Goal: Task Accomplishment & Management: Complete application form

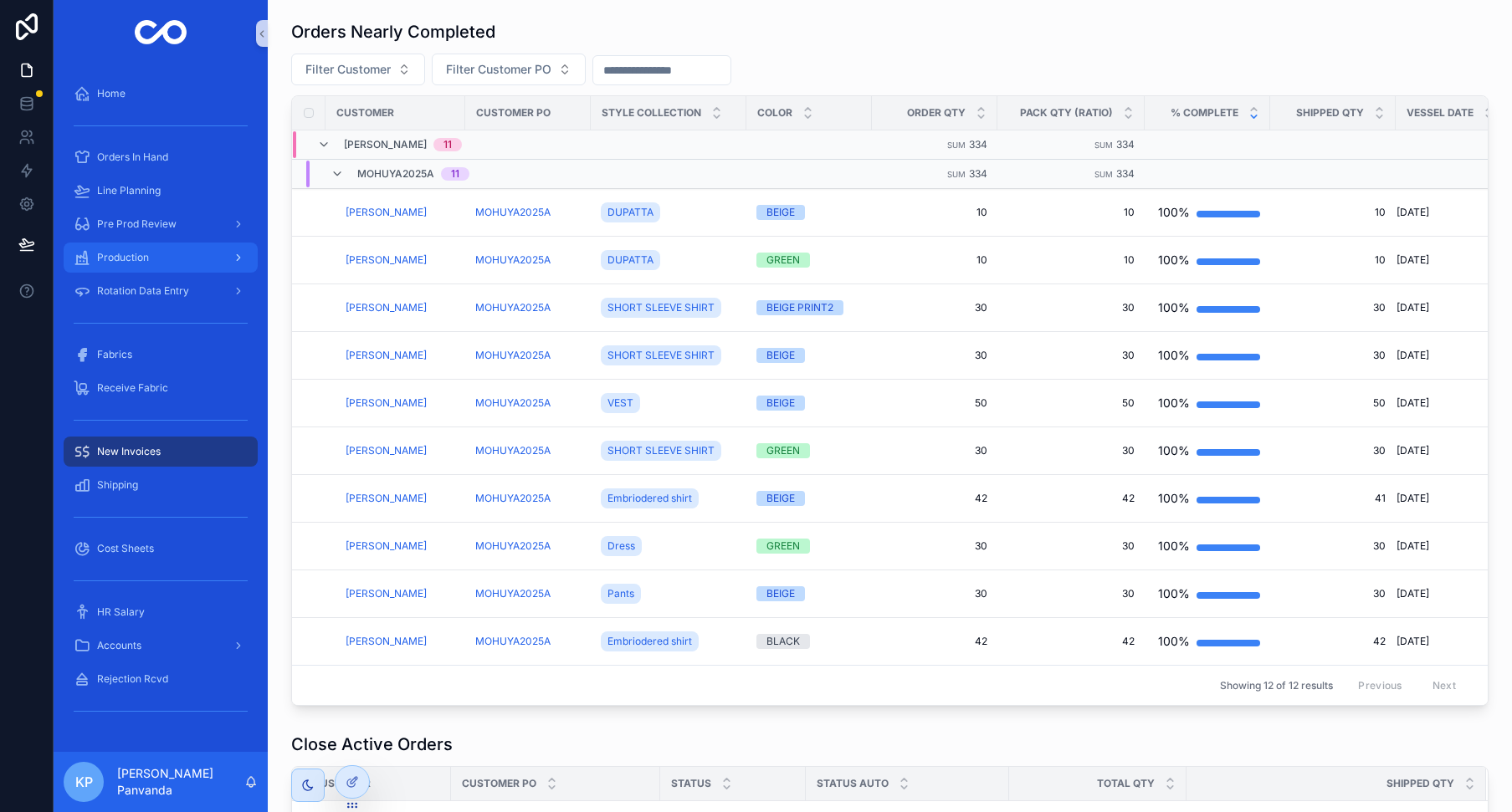
click at [132, 254] on span "Production" at bounding box center [123, 258] width 52 height 13
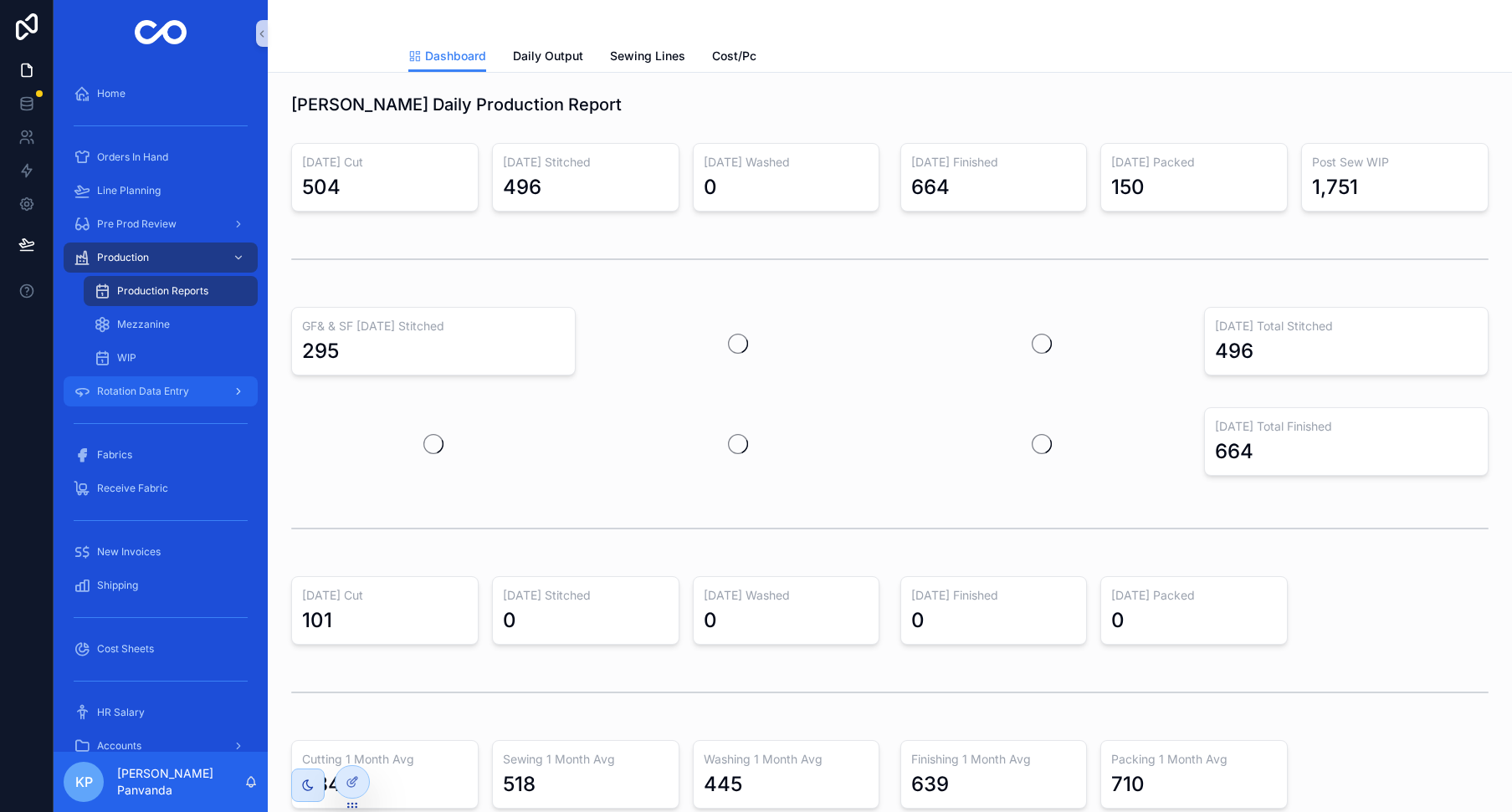
click at [139, 388] on span "Rotation Data Entry" at bounding box center [144, 391] width 92 height 13
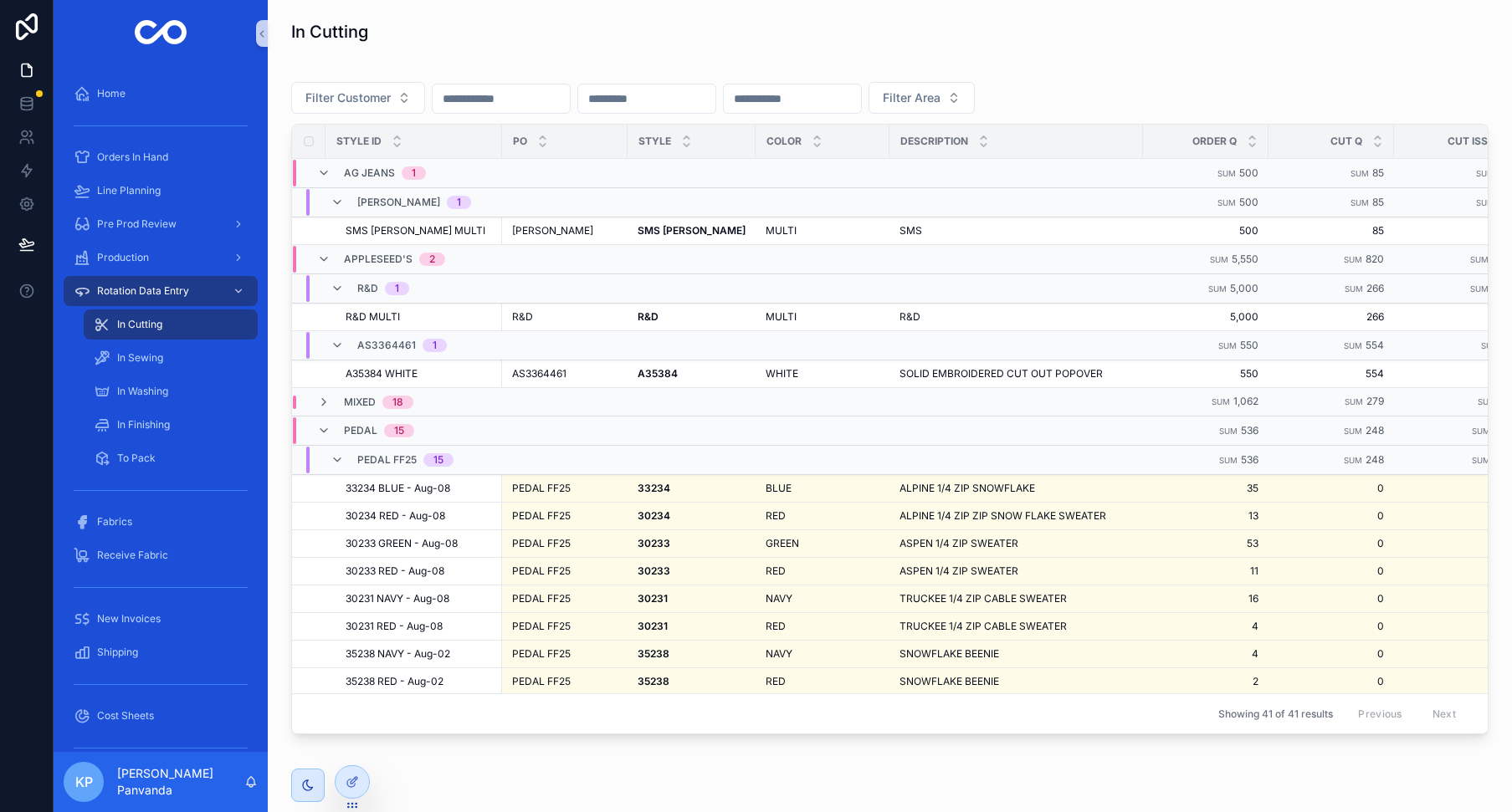
click at [141, 321] on span "In Cutting" at bounding box center [139, 324] width 45 height 13
click at [804, 234] on div "MULTI MULTI" at bounding box center [822, 231] width 113 height 13
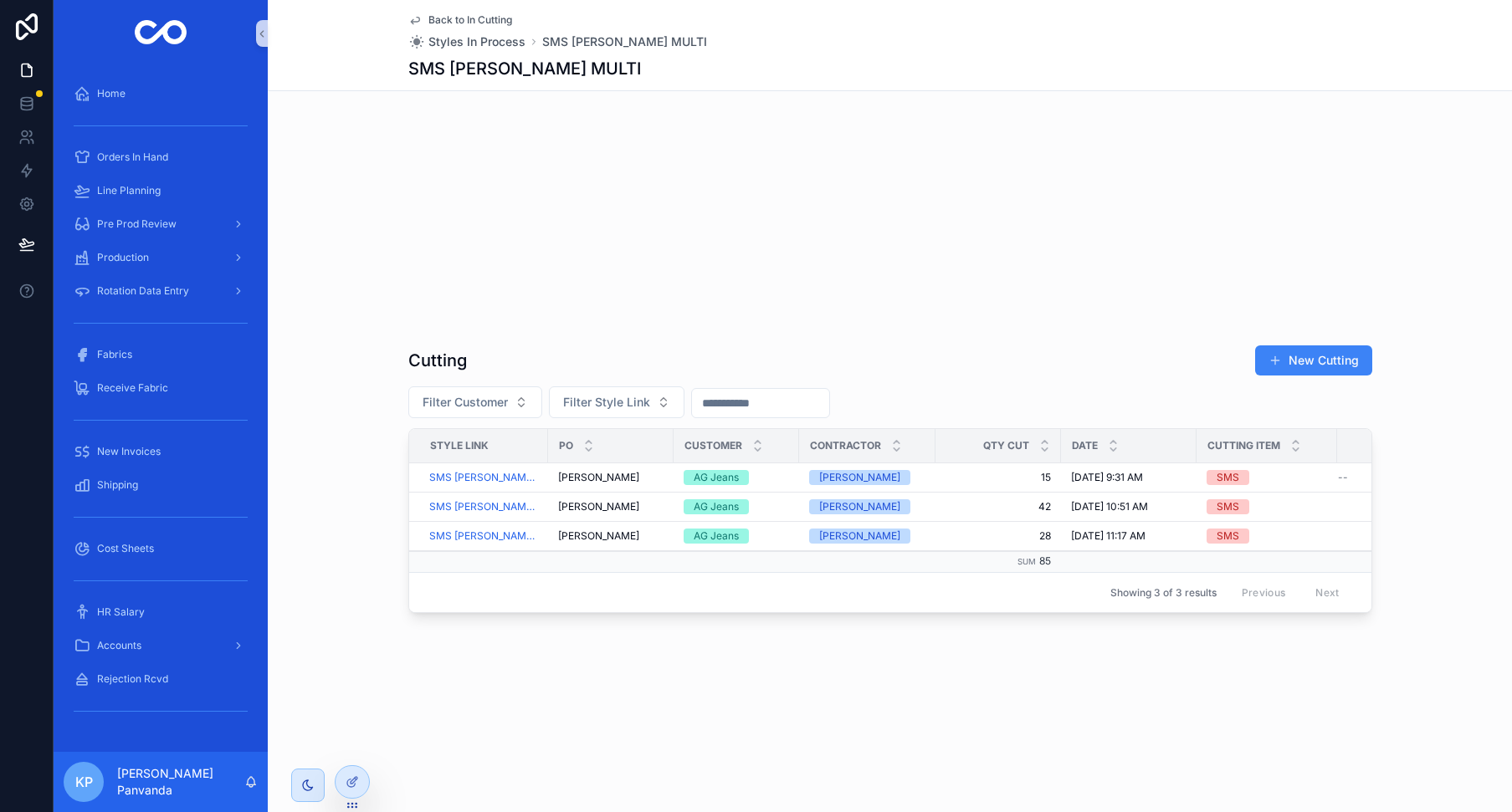
scroll to position [877, 0]
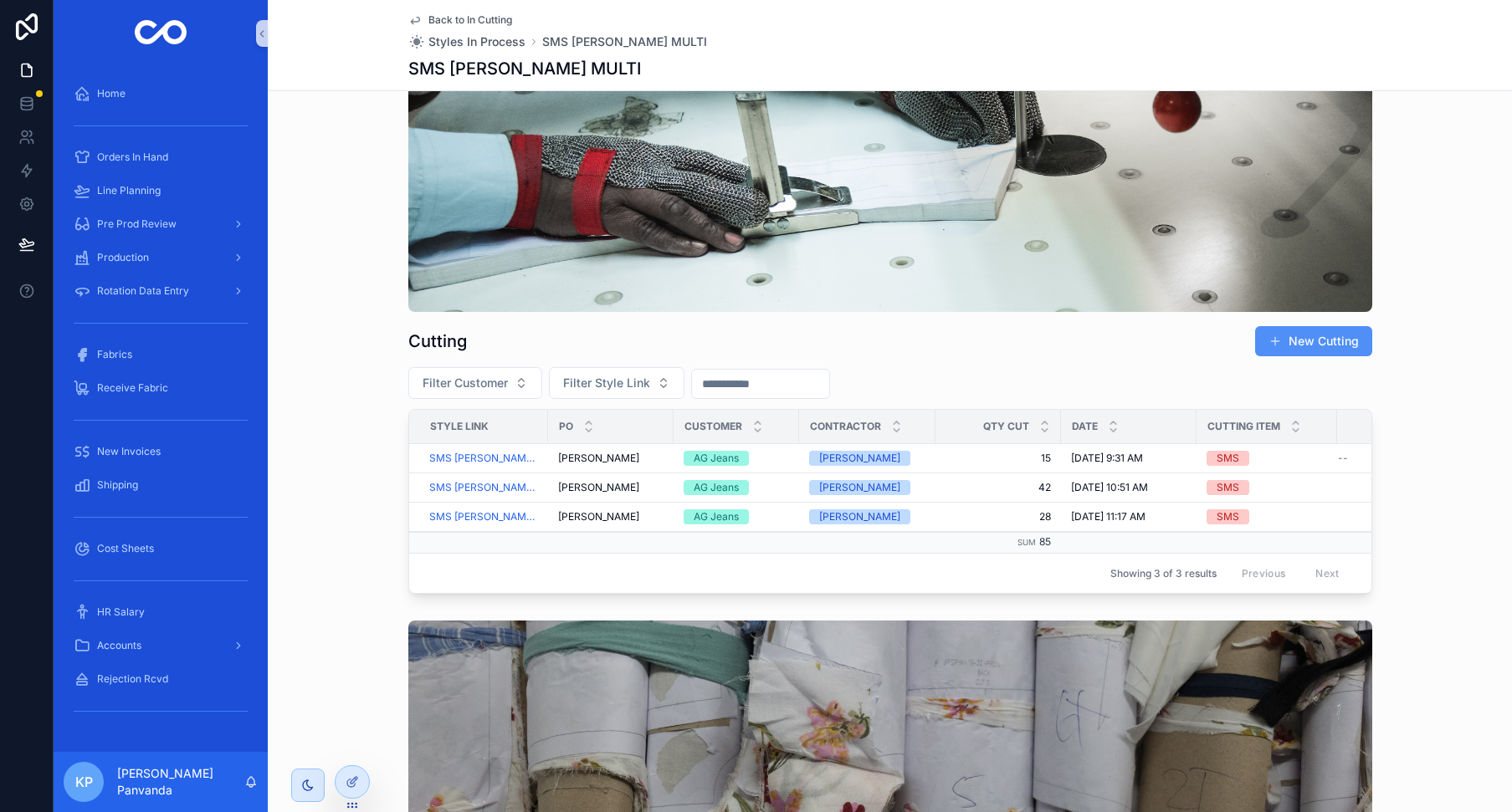
click at [1297, 339] on button "New Cutting" at bounding box center [1313, 341] width 117 height 30
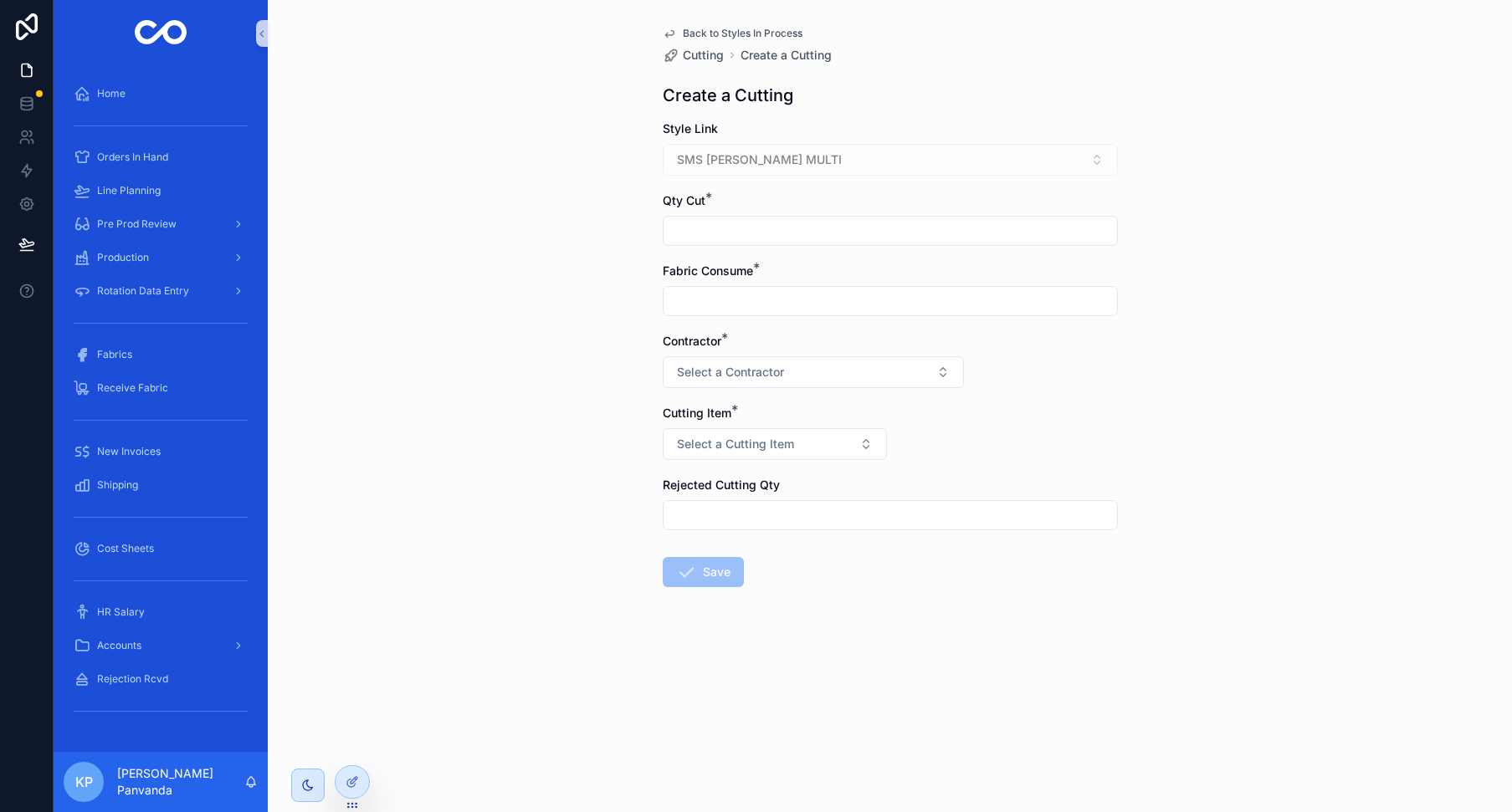
click at [709, 34] on span "Back to Styles In Process" at bounding box center [743, 34] width 119 height 13
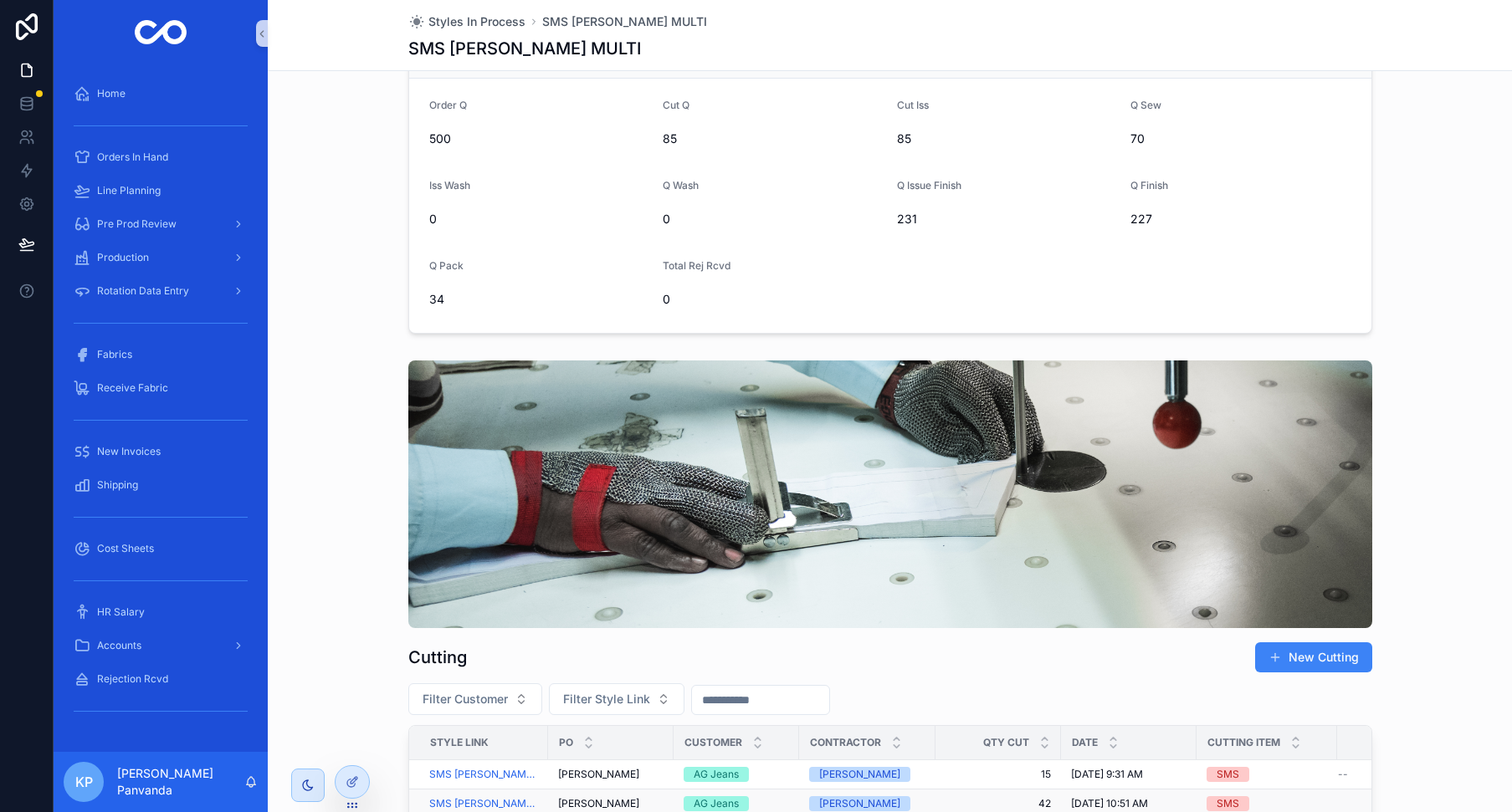
scroll to position [1011, 0]
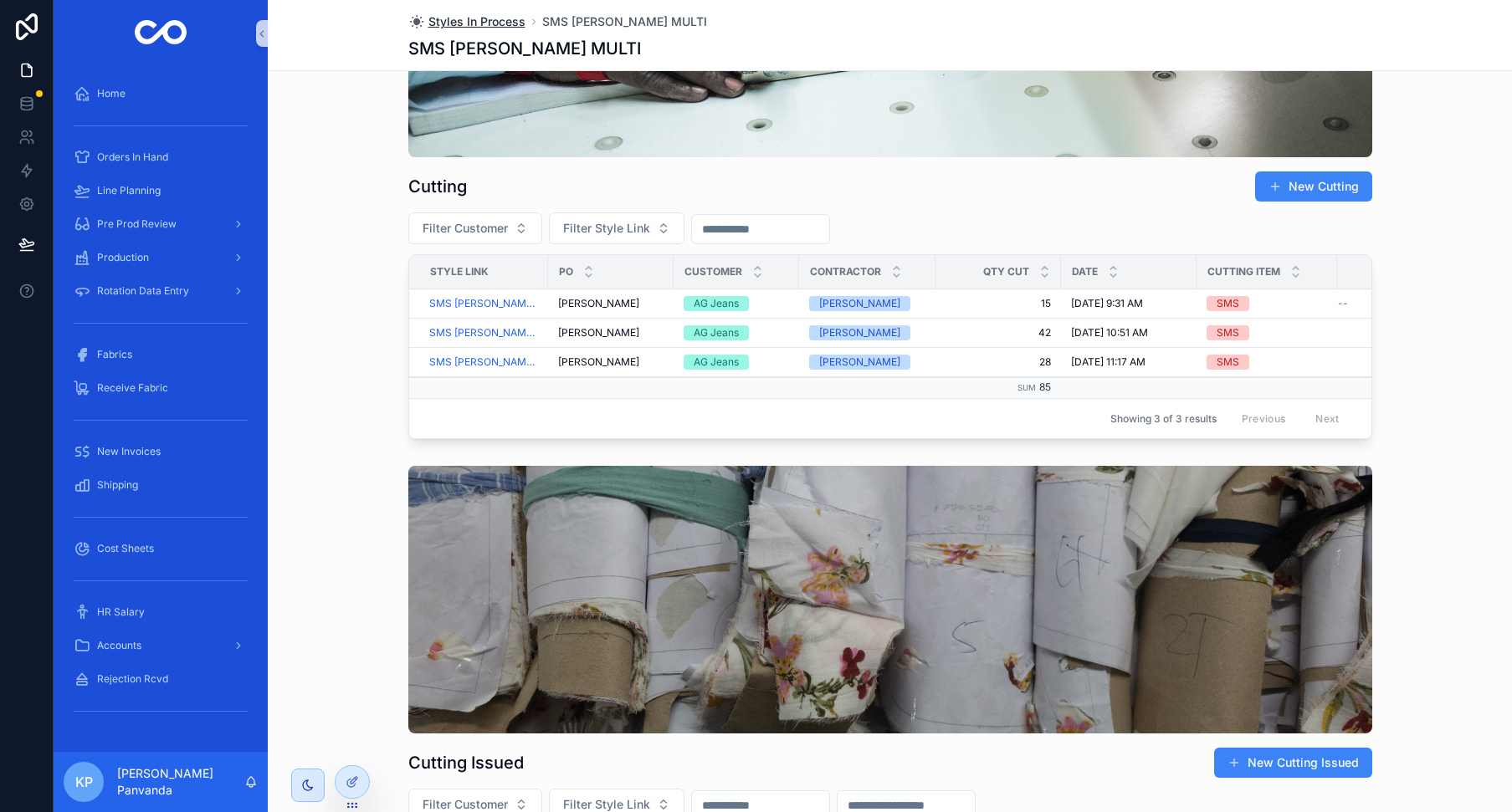
click at [462, 20] on span "Styles In Process" at bounding box center [477, 22] width 97 height 17
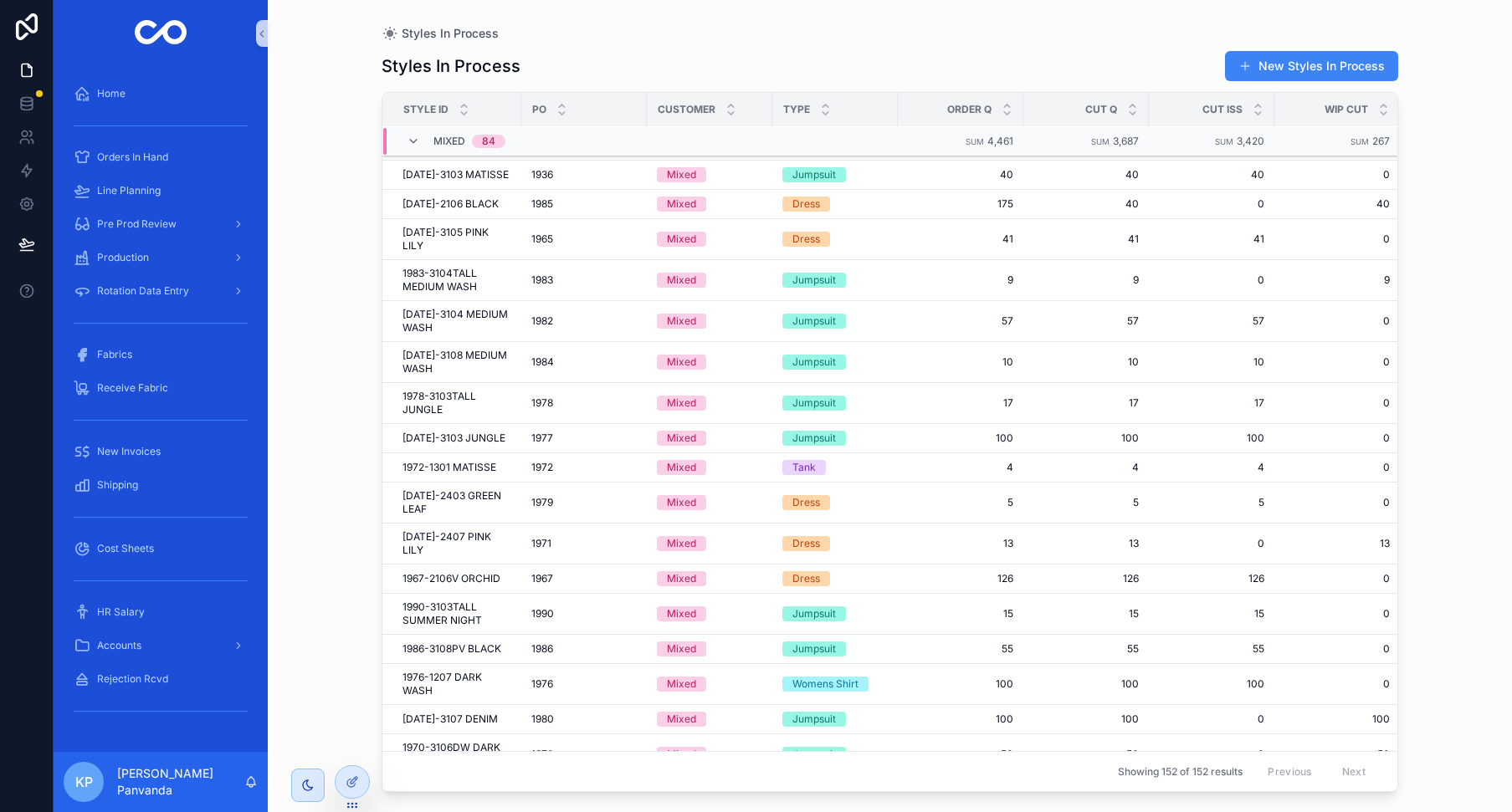
scroll to position [388, 0]
click at [414, 134] on icon "scrollable content" at bounding box center [413, 141] width 13 height 13
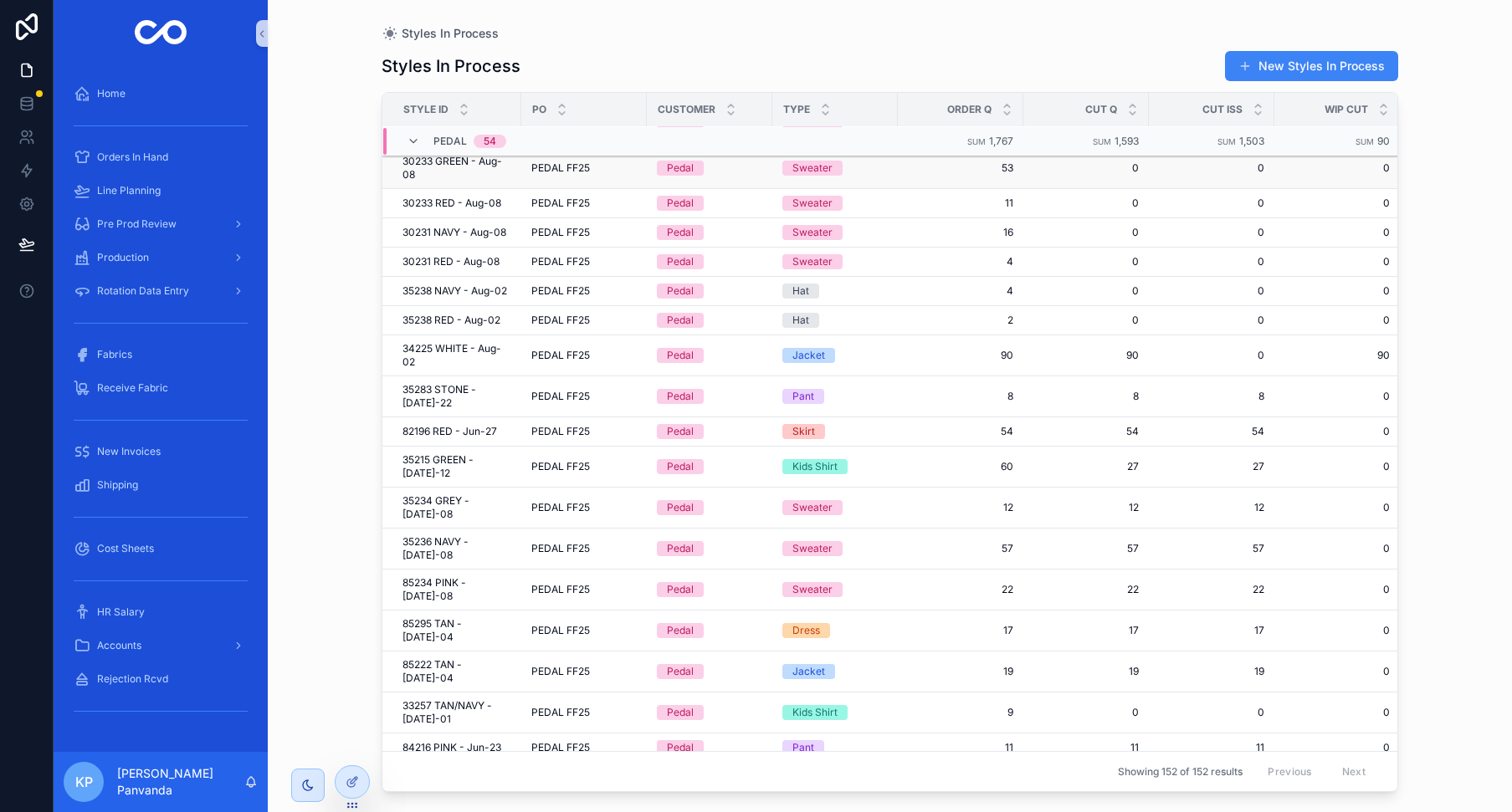
click at [889, 162] on td "Sweater" at bounding box center [834, 168] width 125 height 41
click at [879, 170] on div "Sweater" at bounding box center [834, 168] width 105 height 15
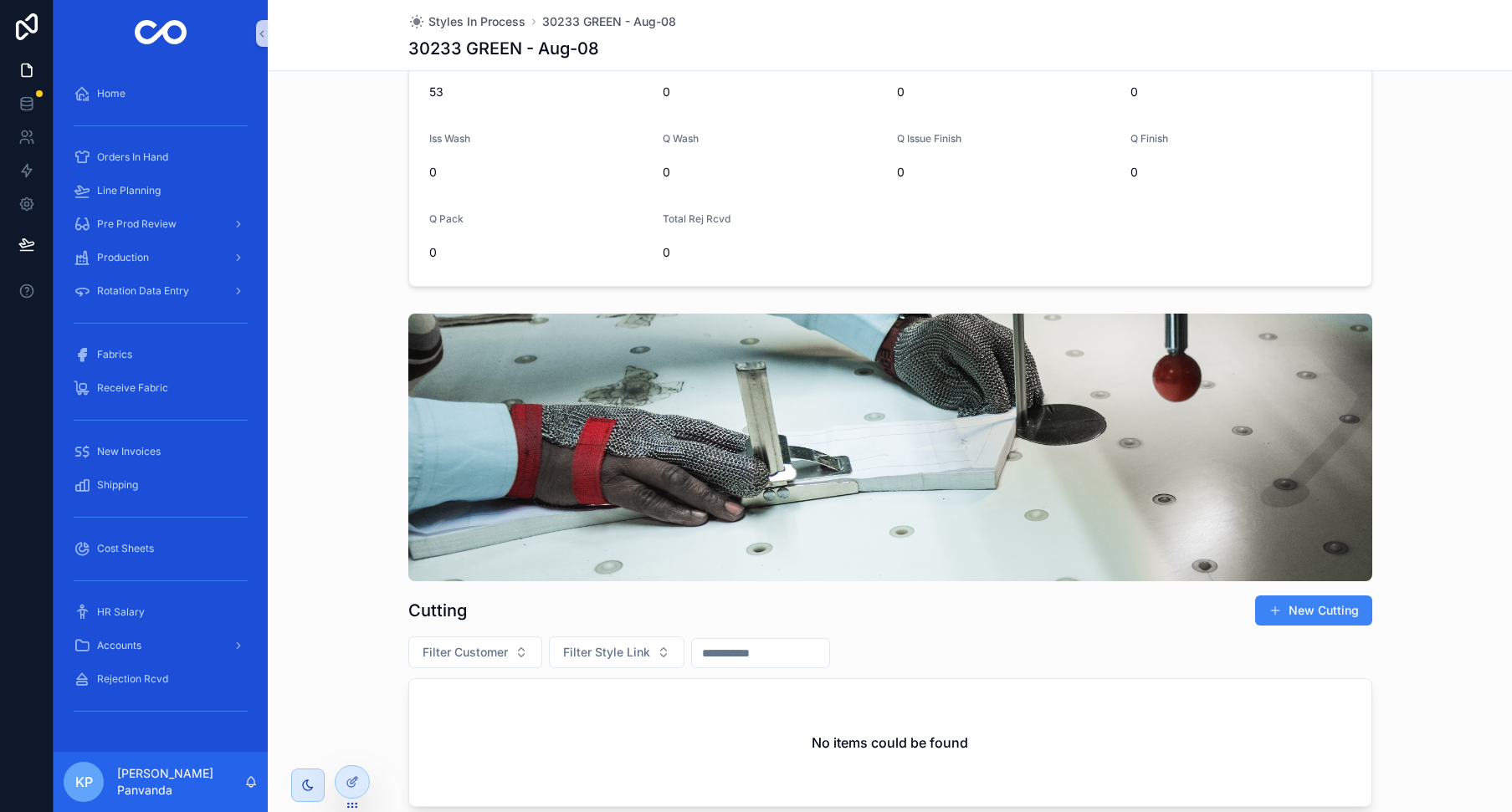
scroll to position [905, 0]
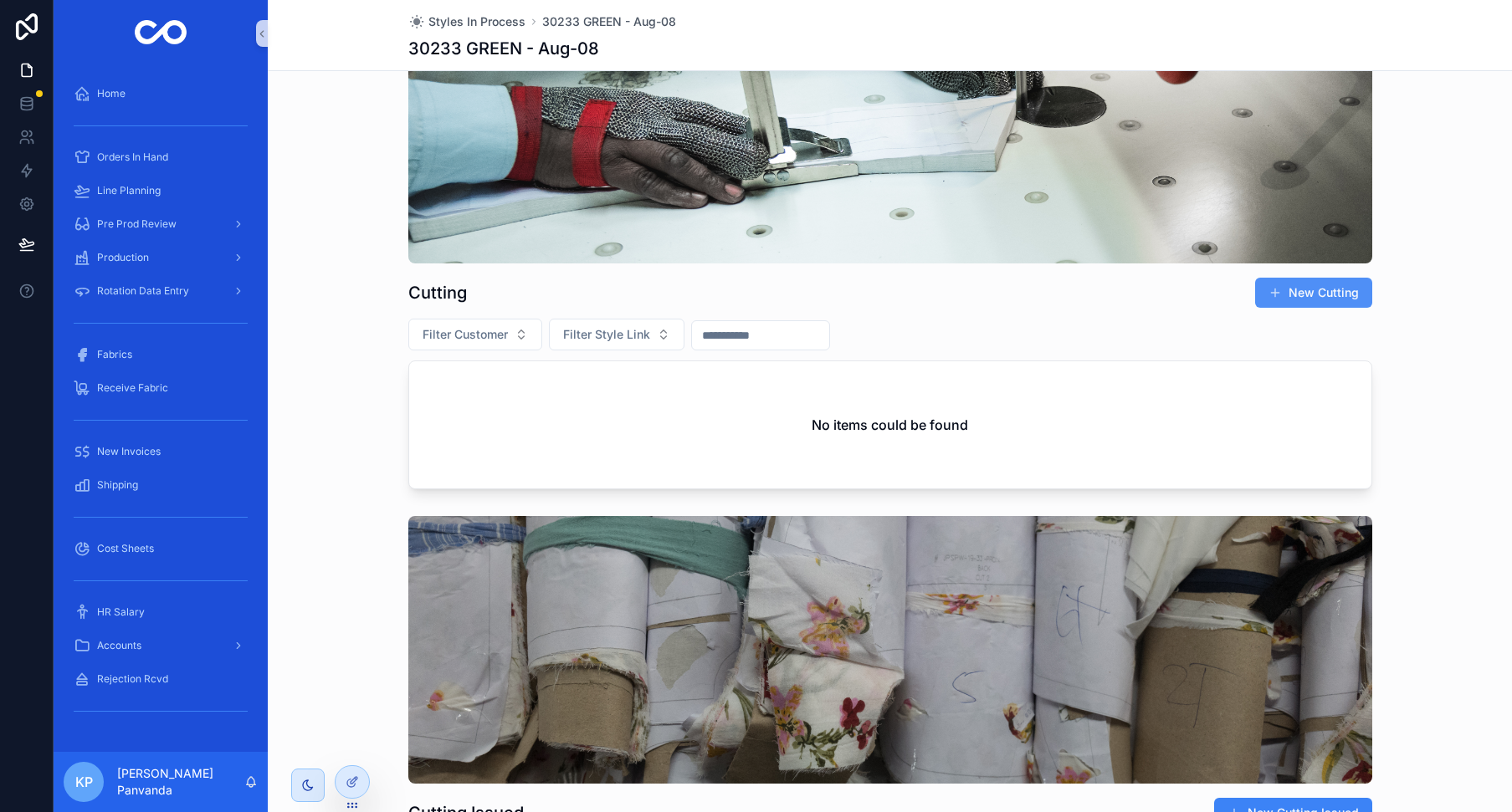
click at [1296, 288] on button "New Cutting" at bounding box center [1313, 293] width 117 height 30
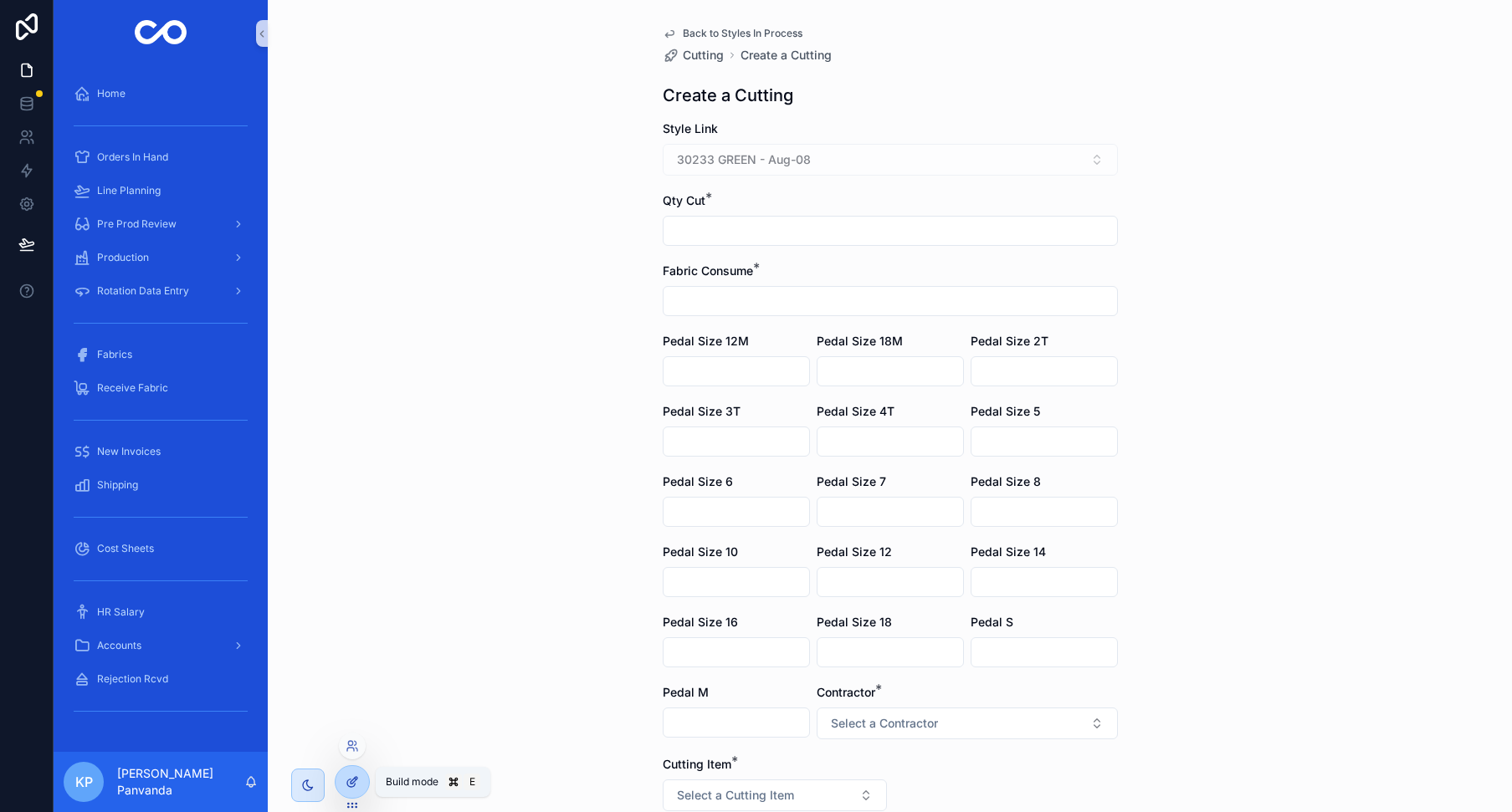
click at [351, 783] on icon at bounding box center [352, 782] width 13 height 13
click at [352, 776] on icon at bounding box center [352, 782] width 13 height 13
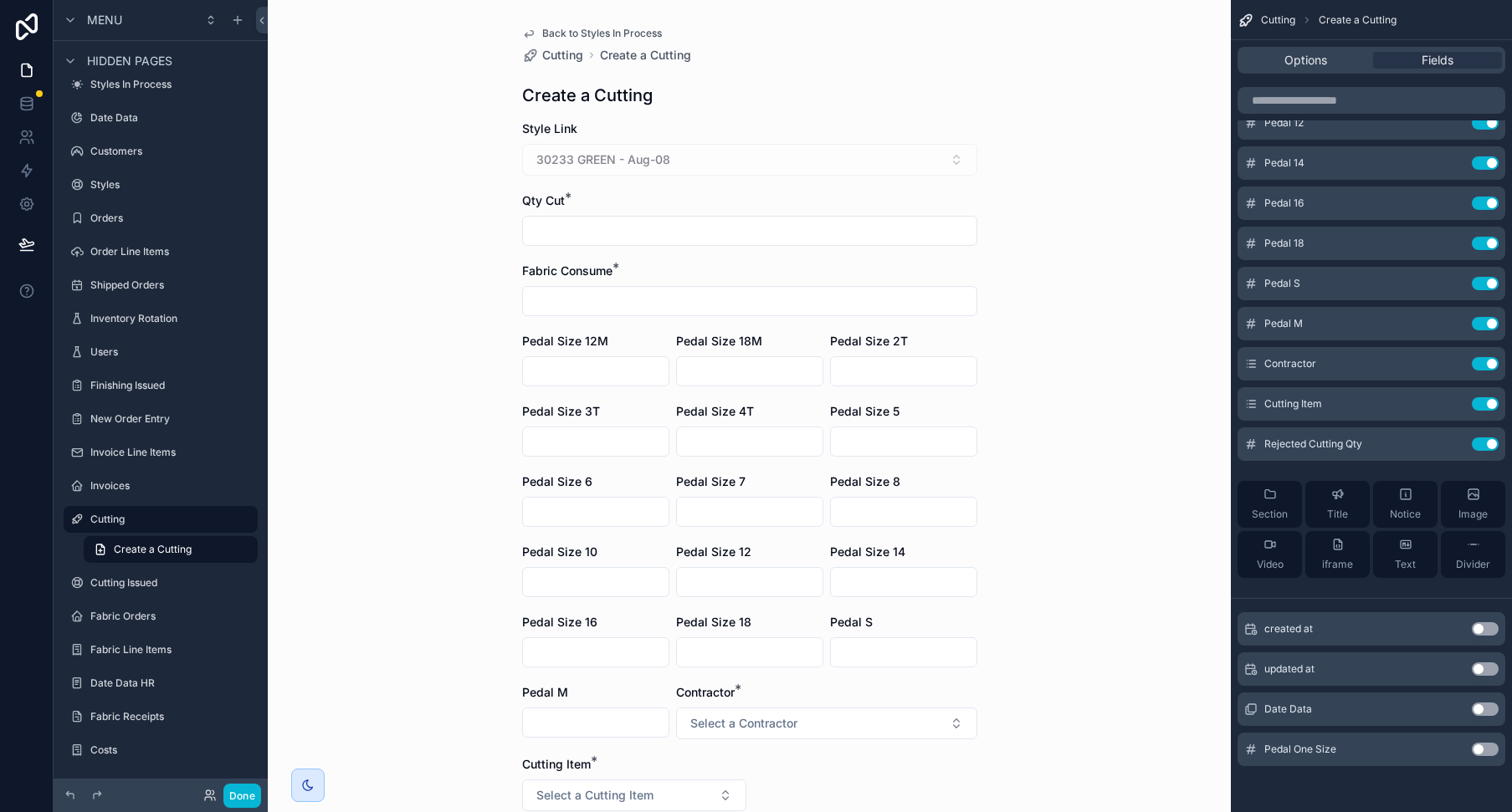
click at [1491, 747] on button "Use setting" at bounding box center [1485, 749] width 27 height 13
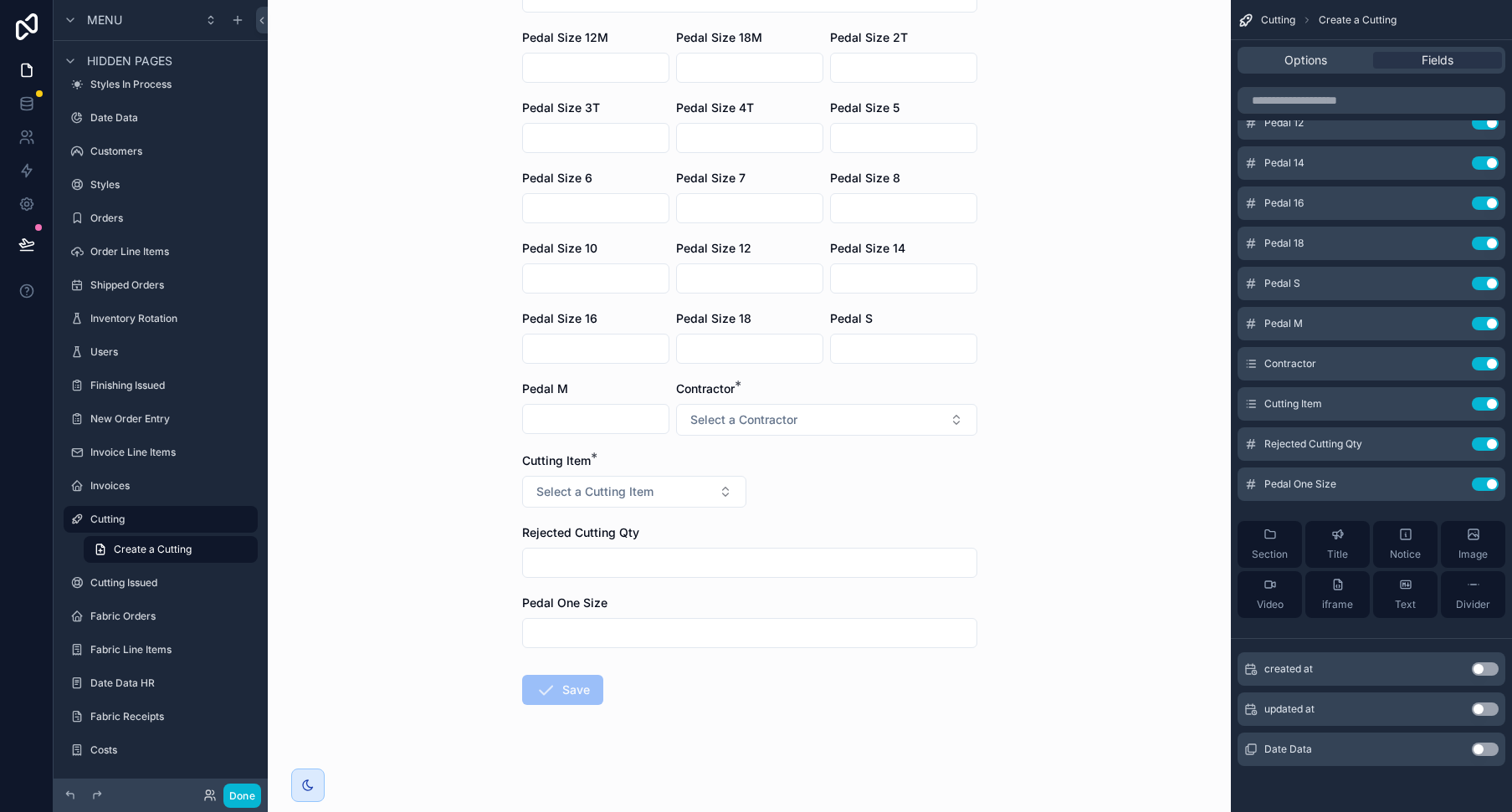
scroll to position [304, 0]
click at [717, 608] on div "Pedal One Size" at bounding box center [750, 603] width 455 height 17
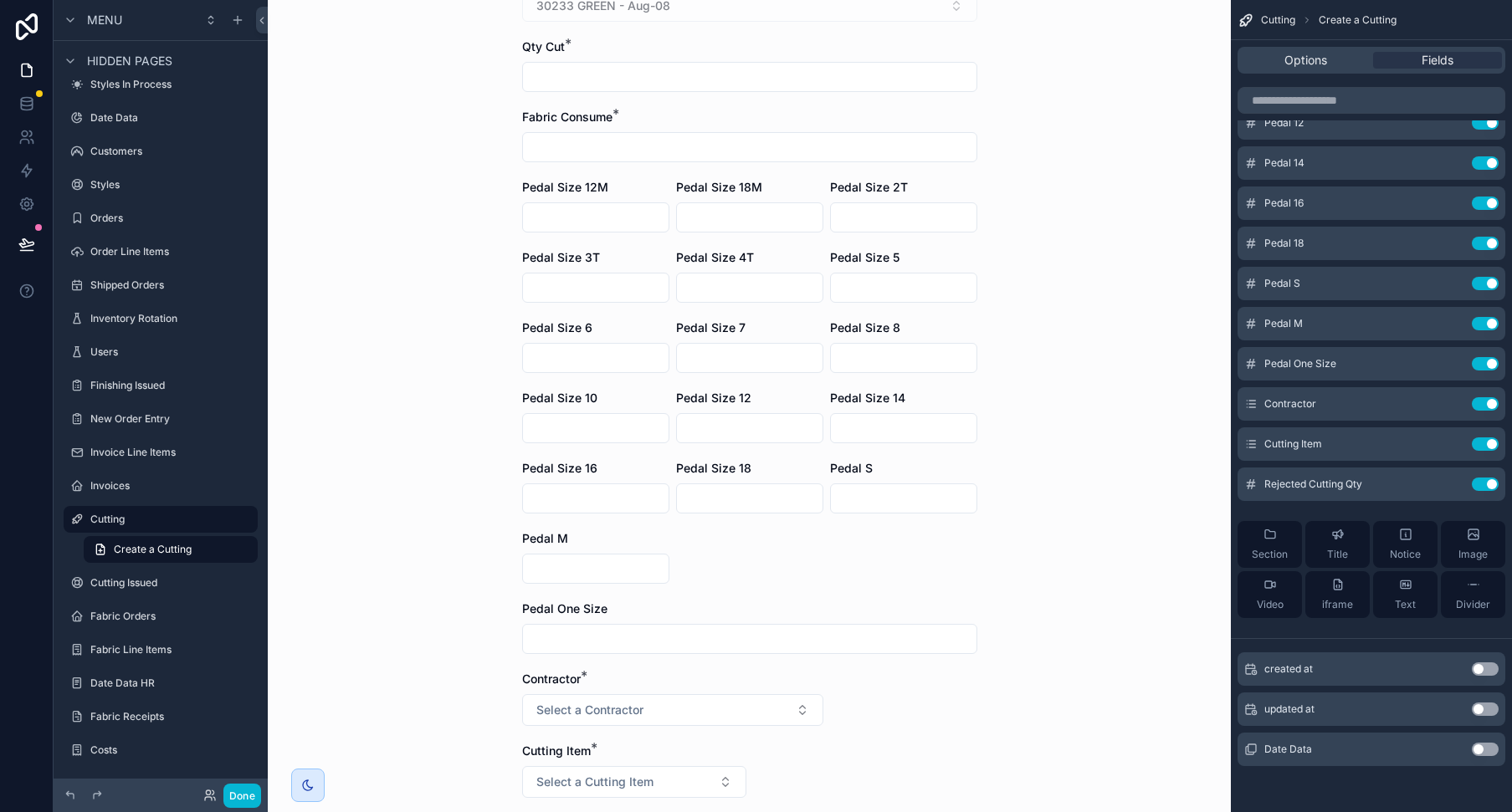
scroll to position [156, 0]
click at [689, 637] on input "scrollable content" at bounding box center [749, 637] width 454 height 24
click at [753, 576] on form "Style Link 30233 GREEN - Aug-08 Qty Cut * Fabric Consume * Pedal Size 12M Pedal…" at bounding box center [750, 496] width 455 height 1066
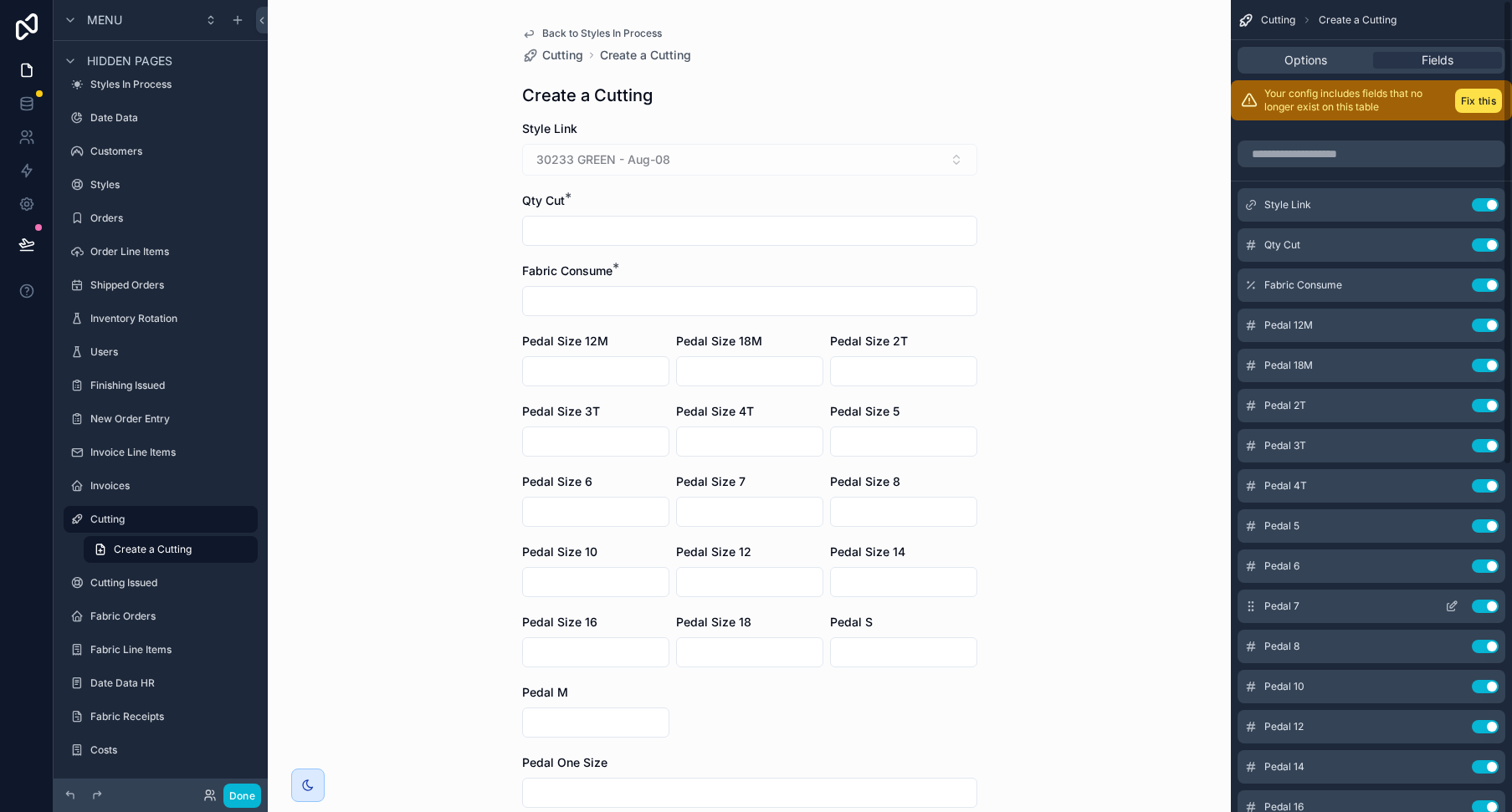
scroll to position [0, 0]
click at [1305, 59] on span "Options" at bounding box center [1305, 60] width 43 height 17
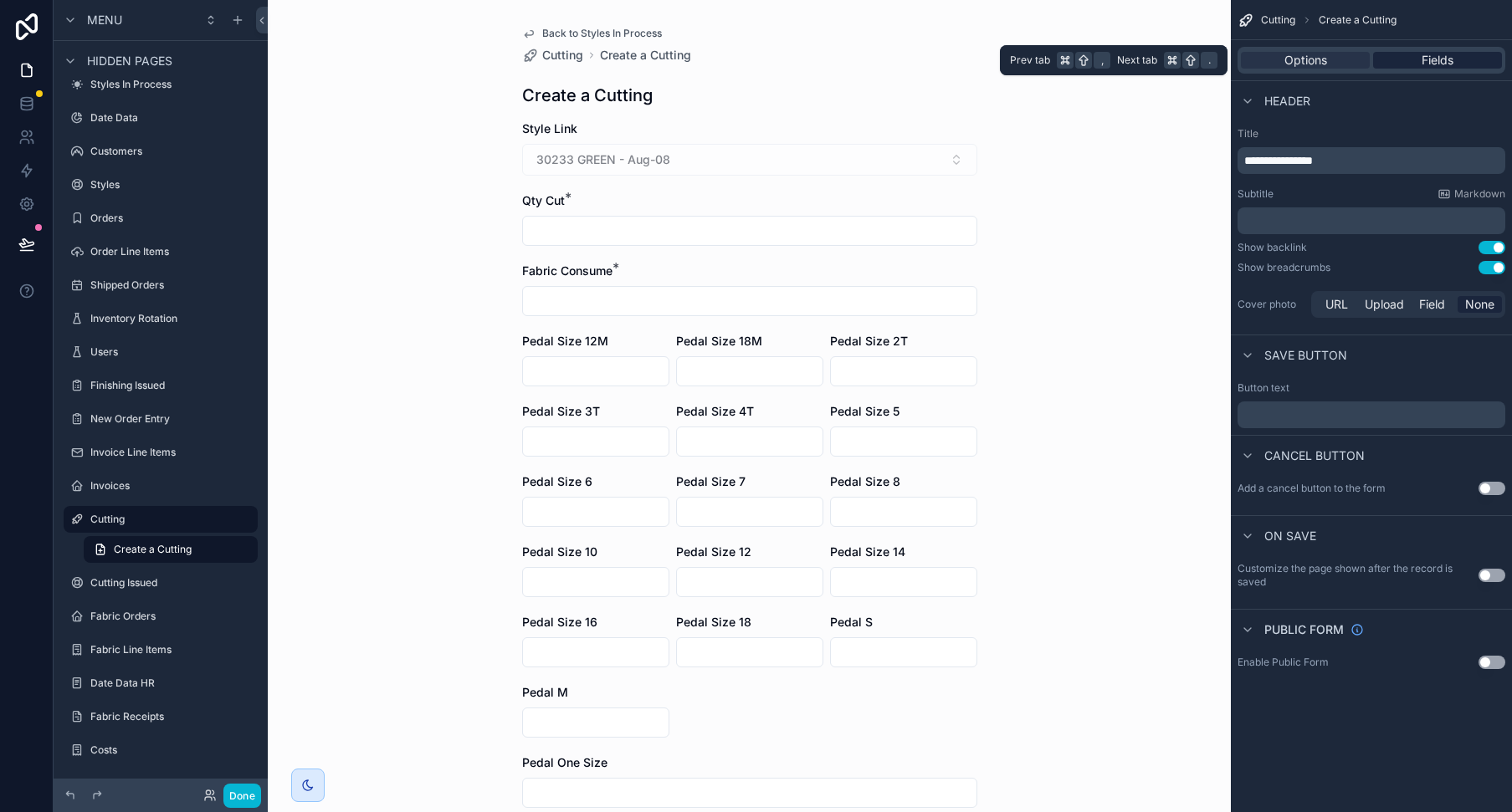
click at [1444, 62] on span "Fields" at bounding box center [1437, 60] width 32 height 17
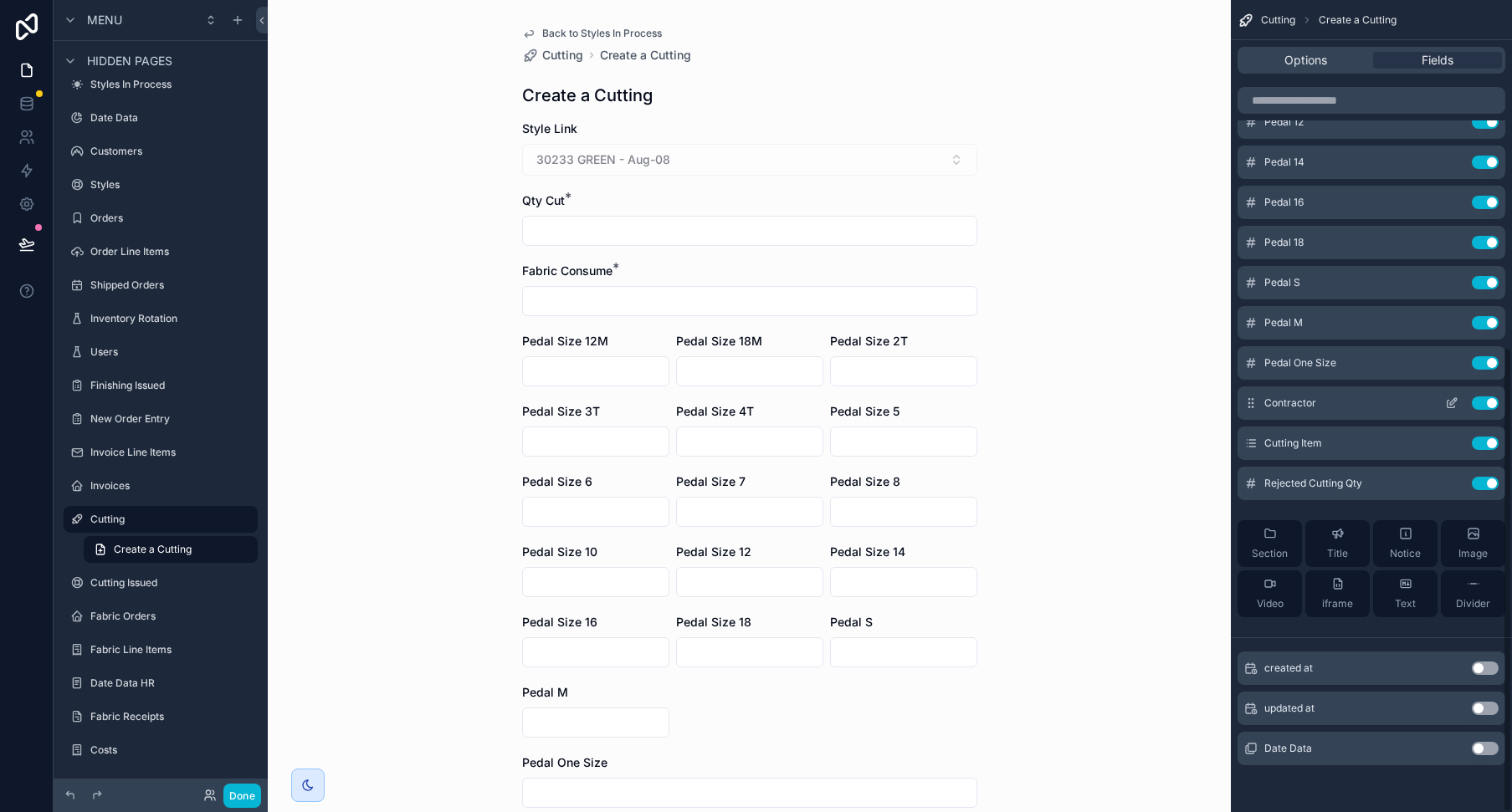
scroll to position [605, 0]
click at [1451, 359] on icon "scrollable content" at bounding box center [1452, 363] width 13 height 13
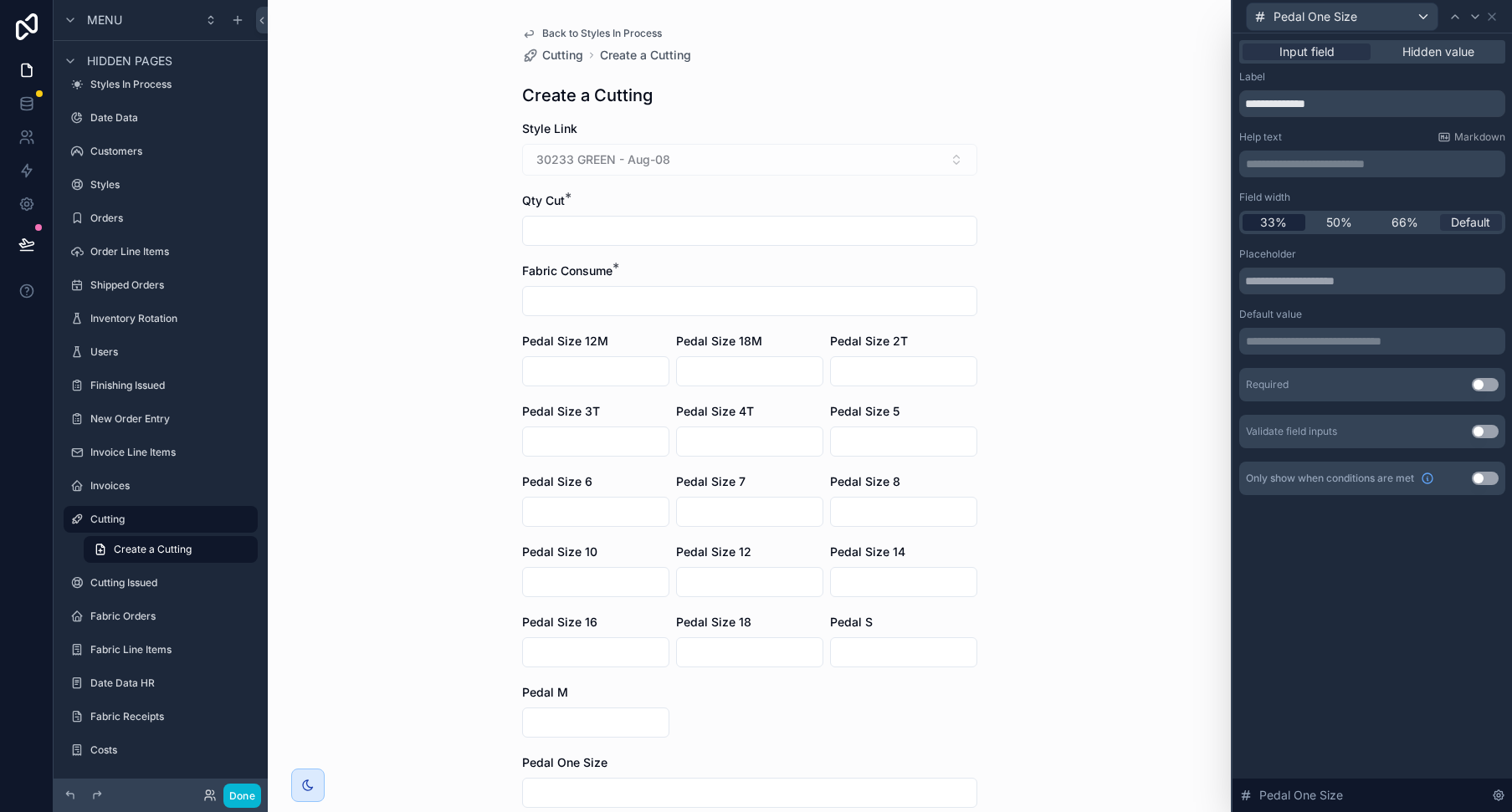
click at [1277, 224] on span "33%" at bounding box center [1273, 223] width 27 height 17
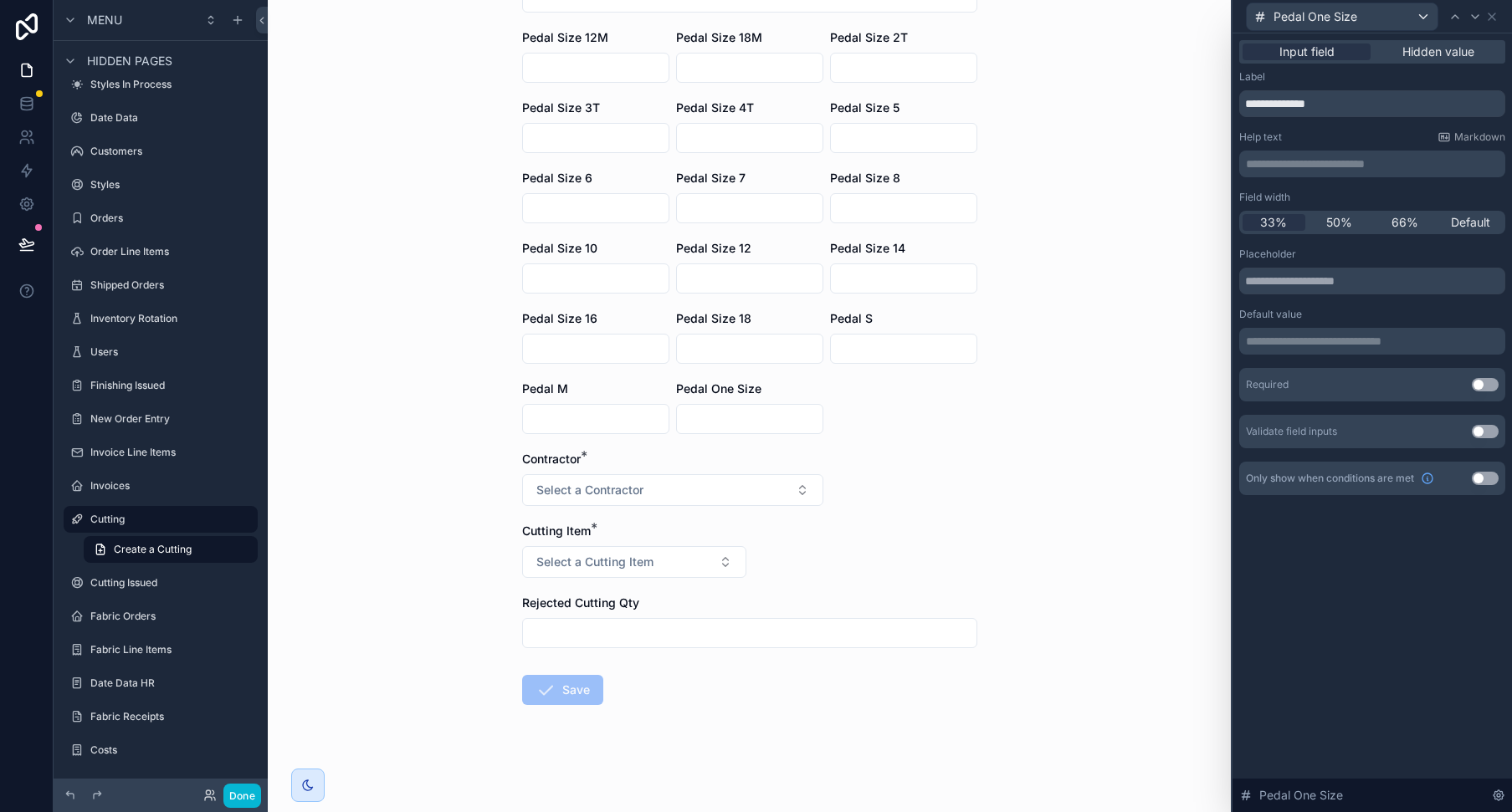
scroll to position [304, 0]
click at [241, 794] on button "Done" at bounding box center [242, 795] width 38 height 24
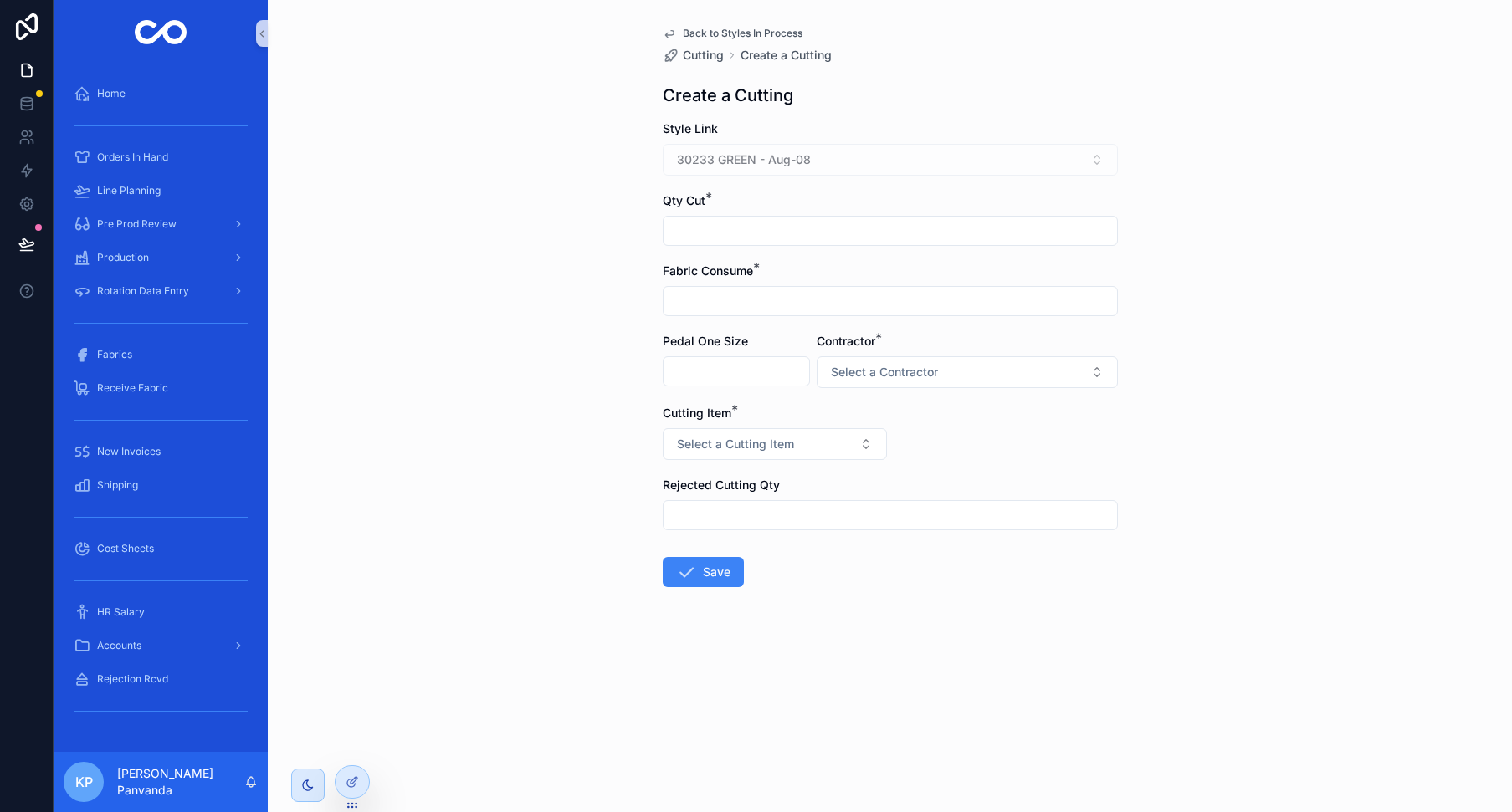
scroll to position [0, 0]
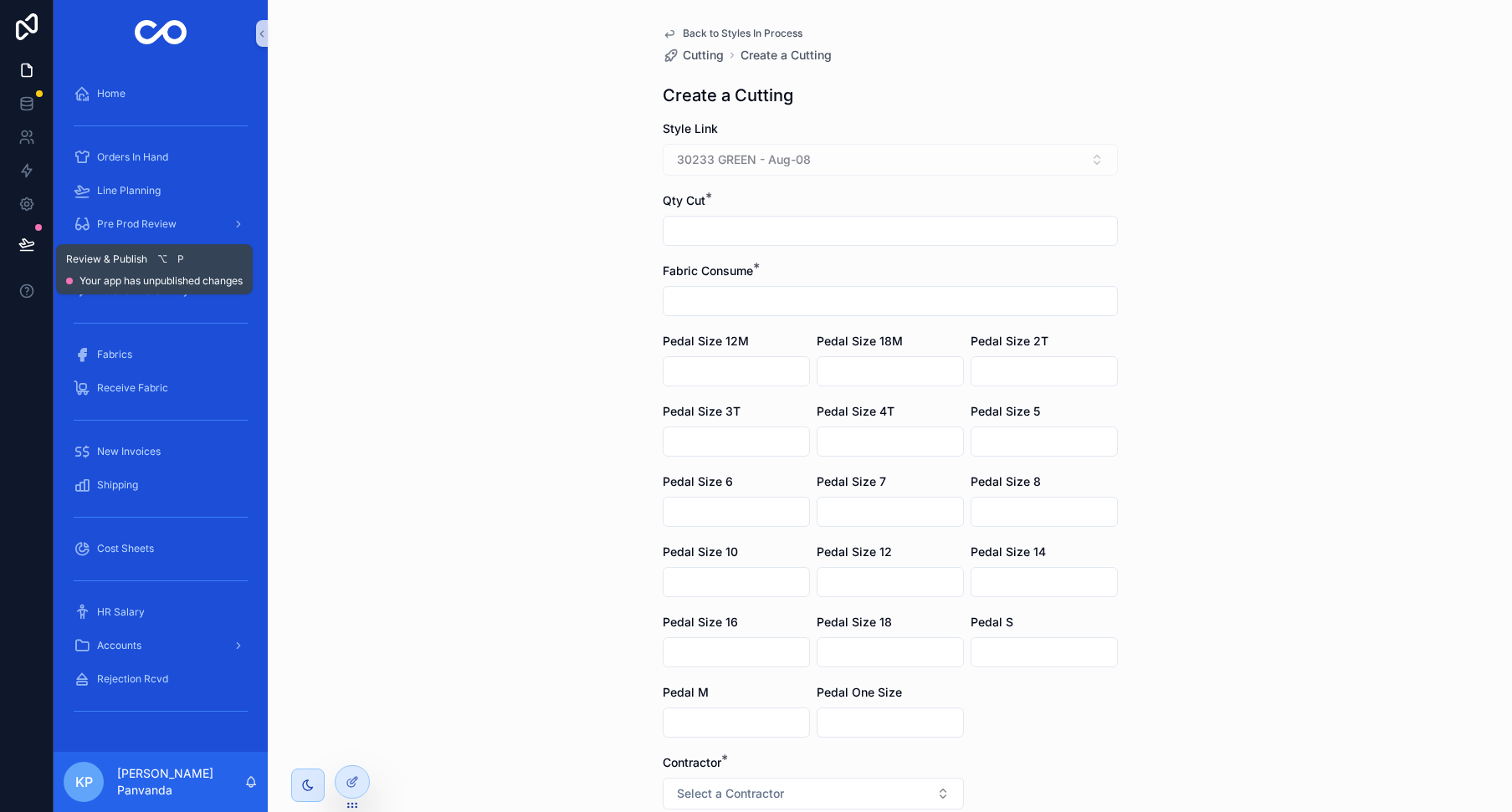
click at [33, 244] on icon at bounding box center [26, 244] width 14 height 8
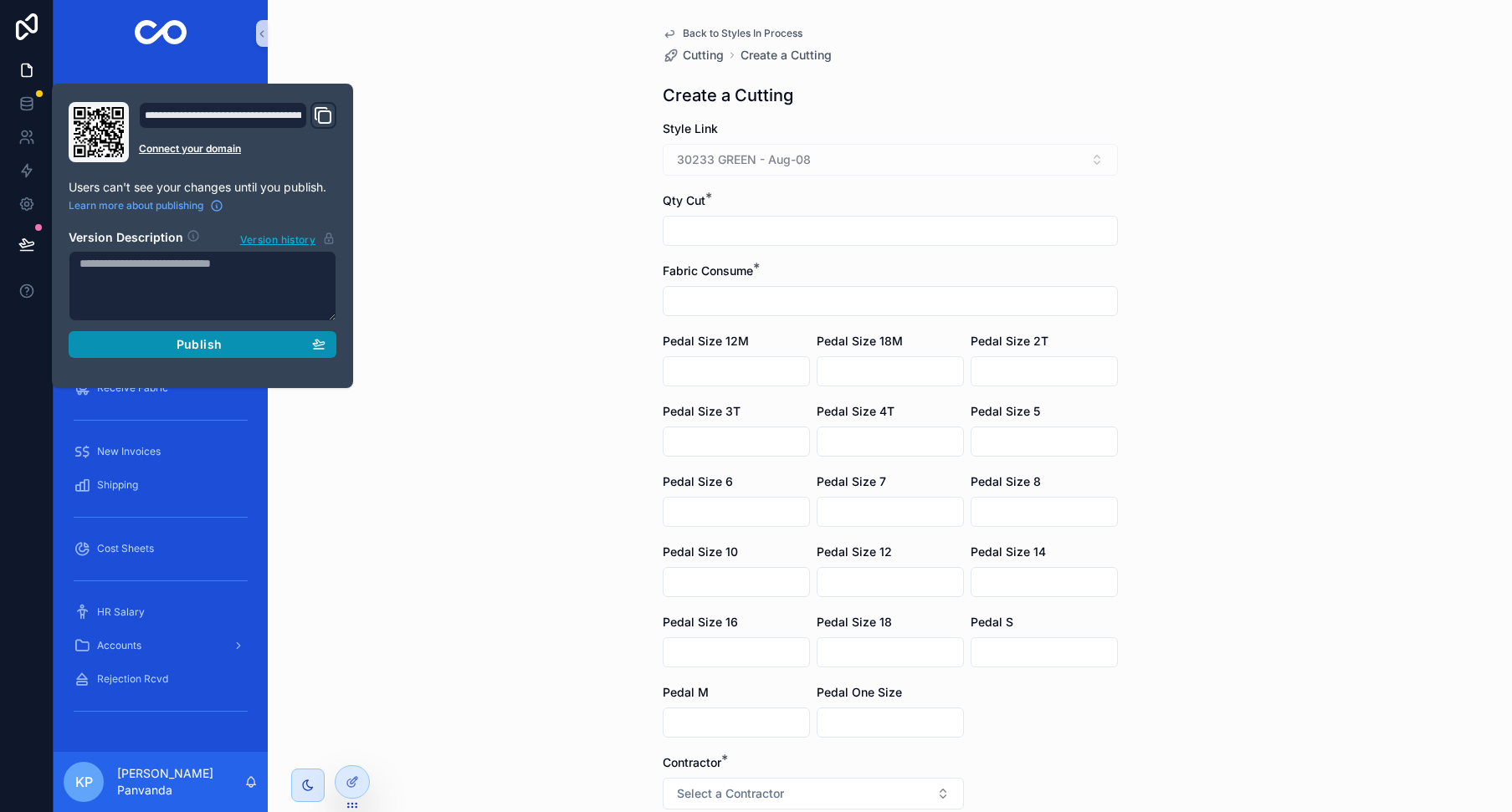
click at [190, 341] on span "Publish" at bounding box center [199, 344] width 45 height 15
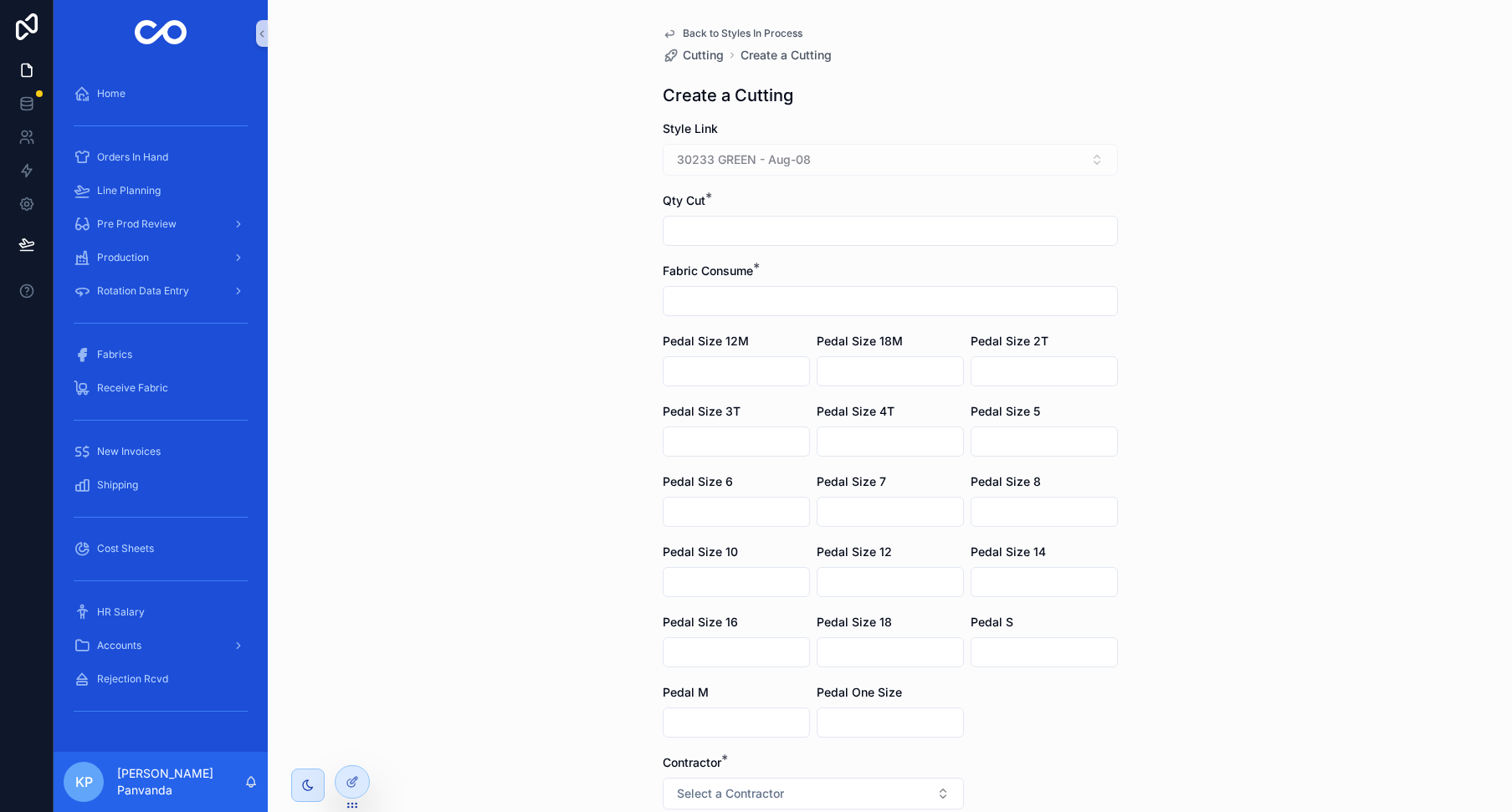
click at [516, 91] on div "Back to Styles In Process Cutting Create a Cutting Create a Cutting Style Link …" at bounding box center [890, 406] width 1244 height 812
